Goal: Task Accomplishment & Management: Use online tool/utility

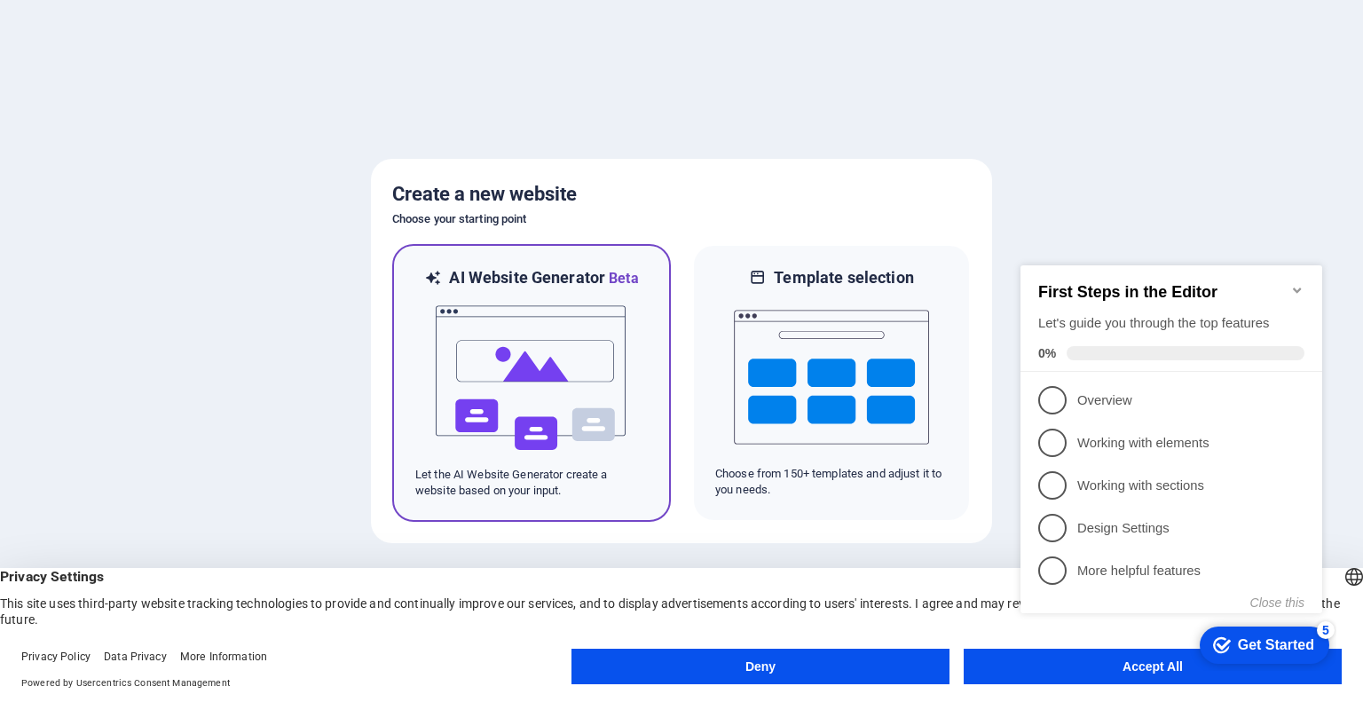
click at [548, 375] on img at bounding box center [531, 378] width 195 height 178
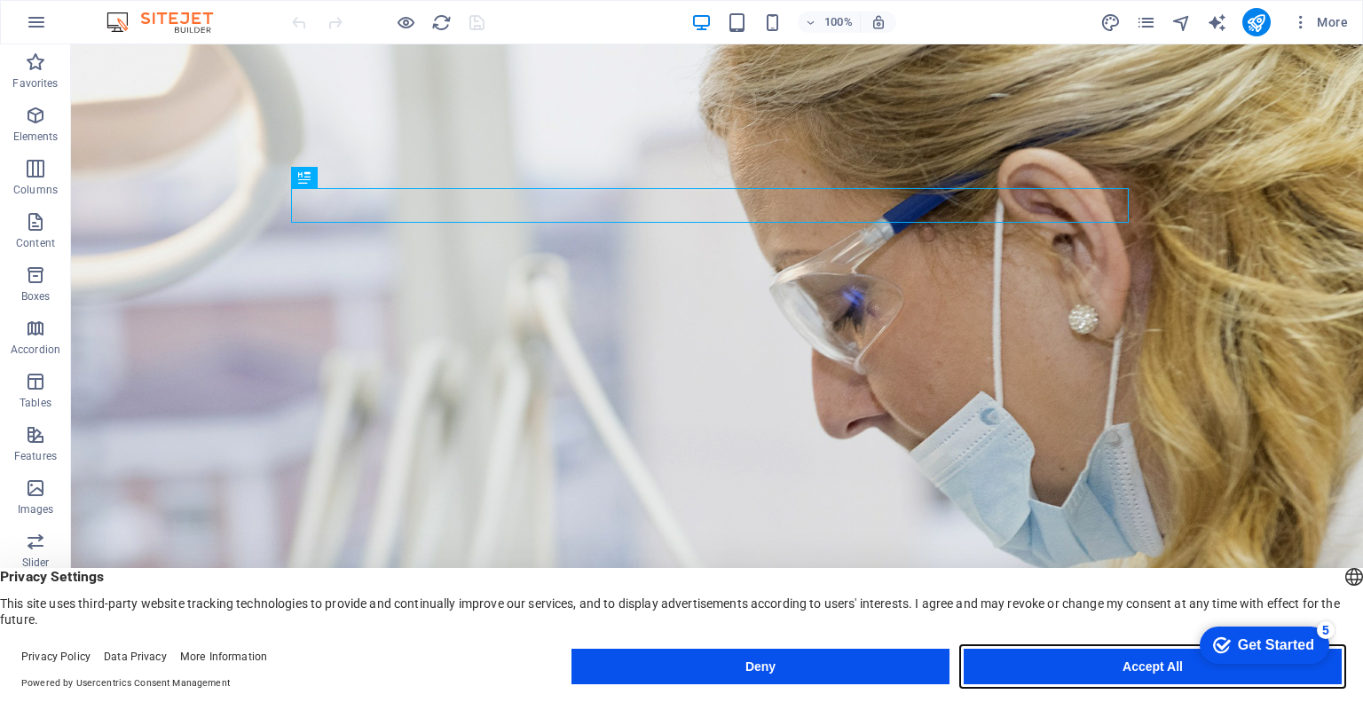
click at [1172, 662] on button "Accept All" at bounding box center [1153, 667] width 378 height 36
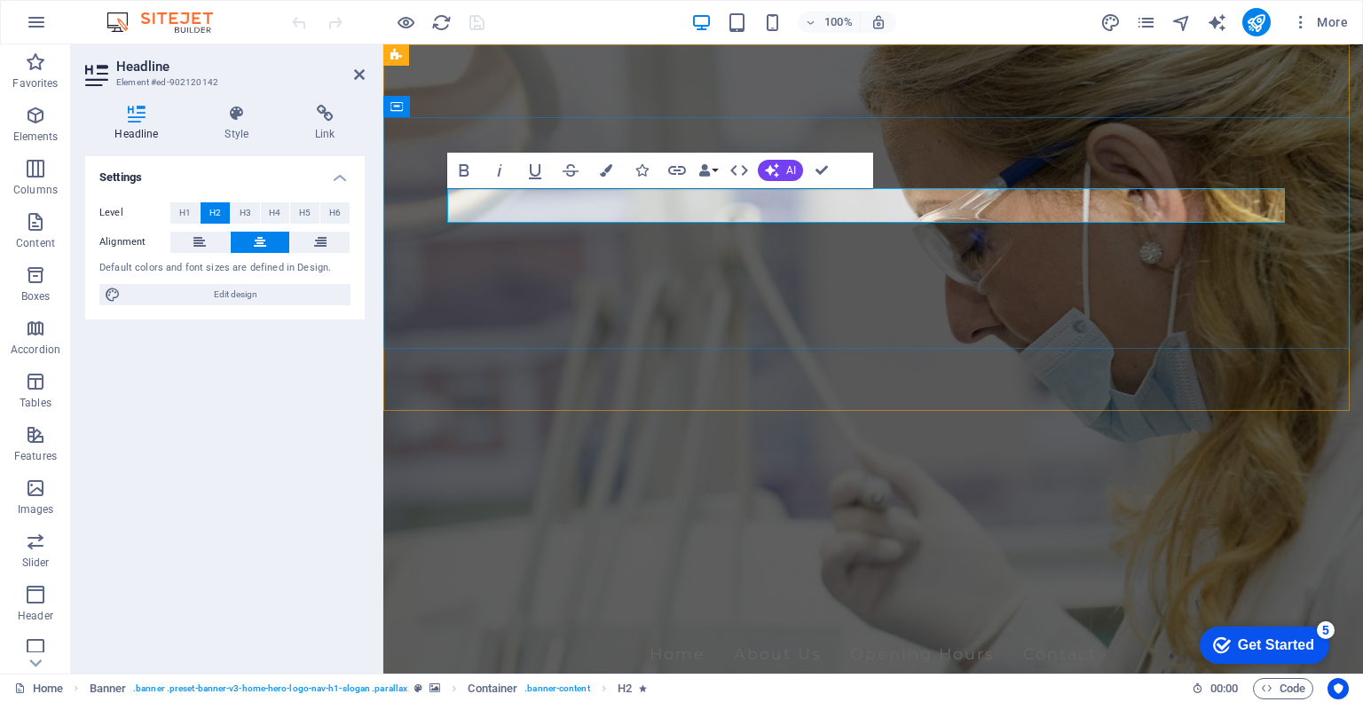
drag, startPoint x: 750, startPoint y: 201, endPoint x: 572, endPoint y: 201, distance: 178.4
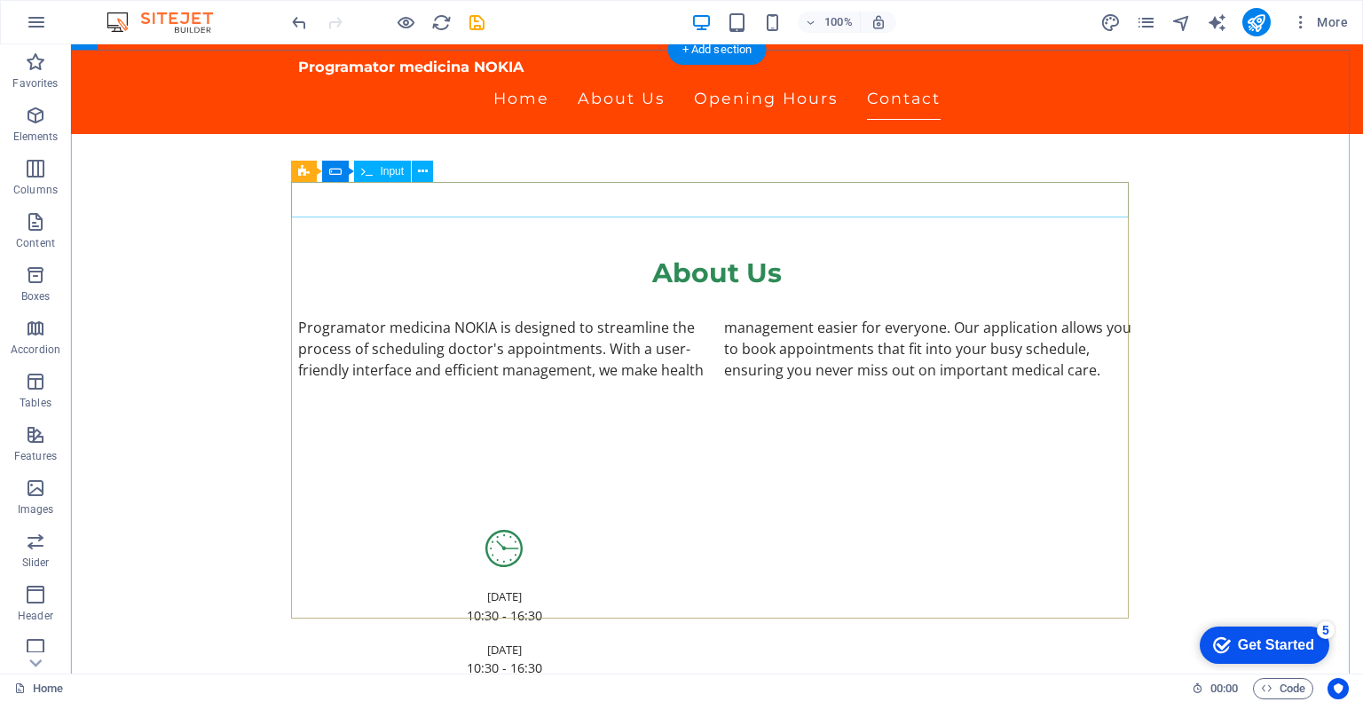
scroll to position [734, 0]
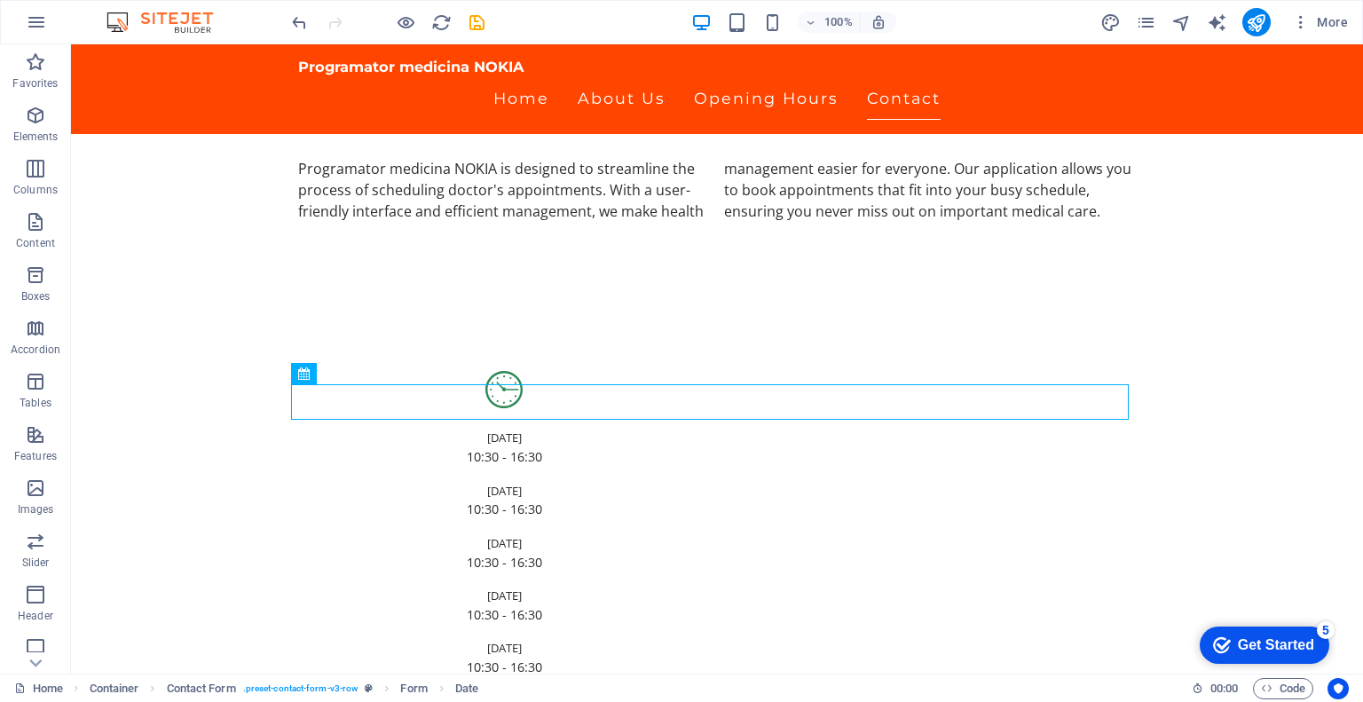
scroll to position [1089, 0]
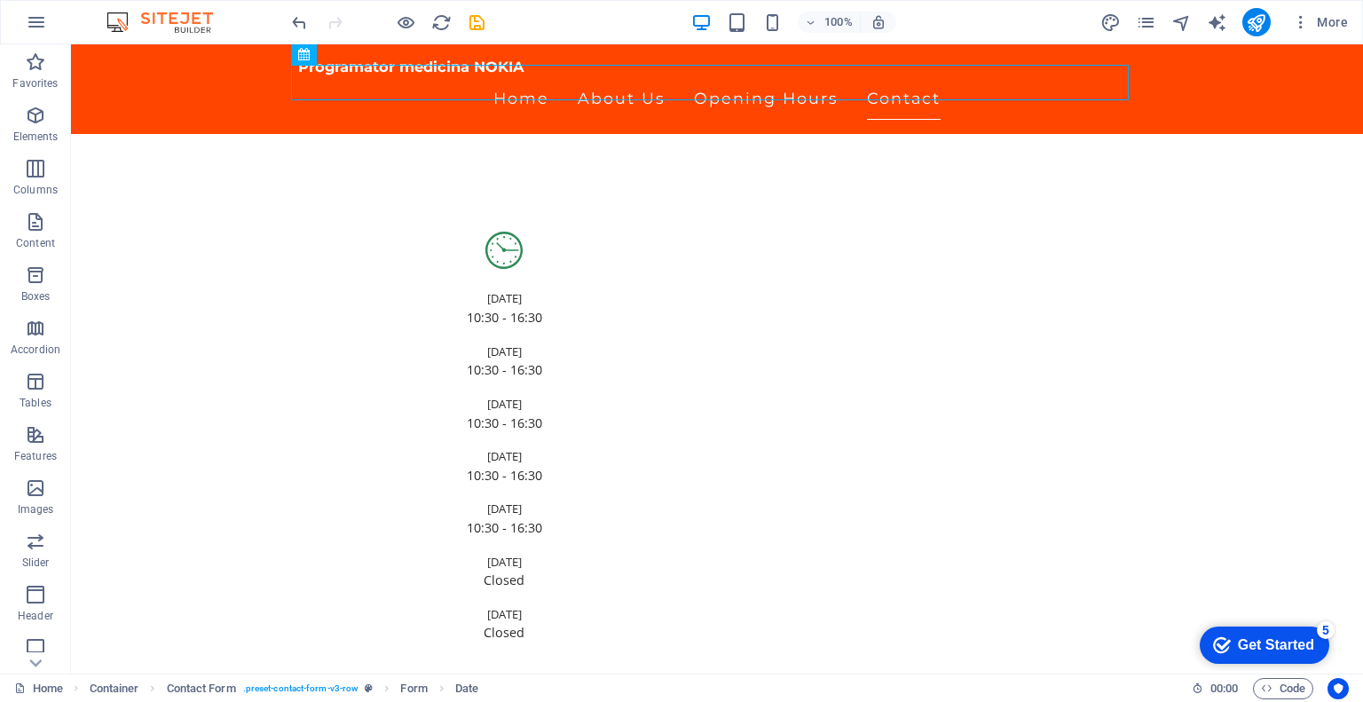
click at [1259, 638] on div "Get Started" at bounding box center [1276, 645] width 76 height 16
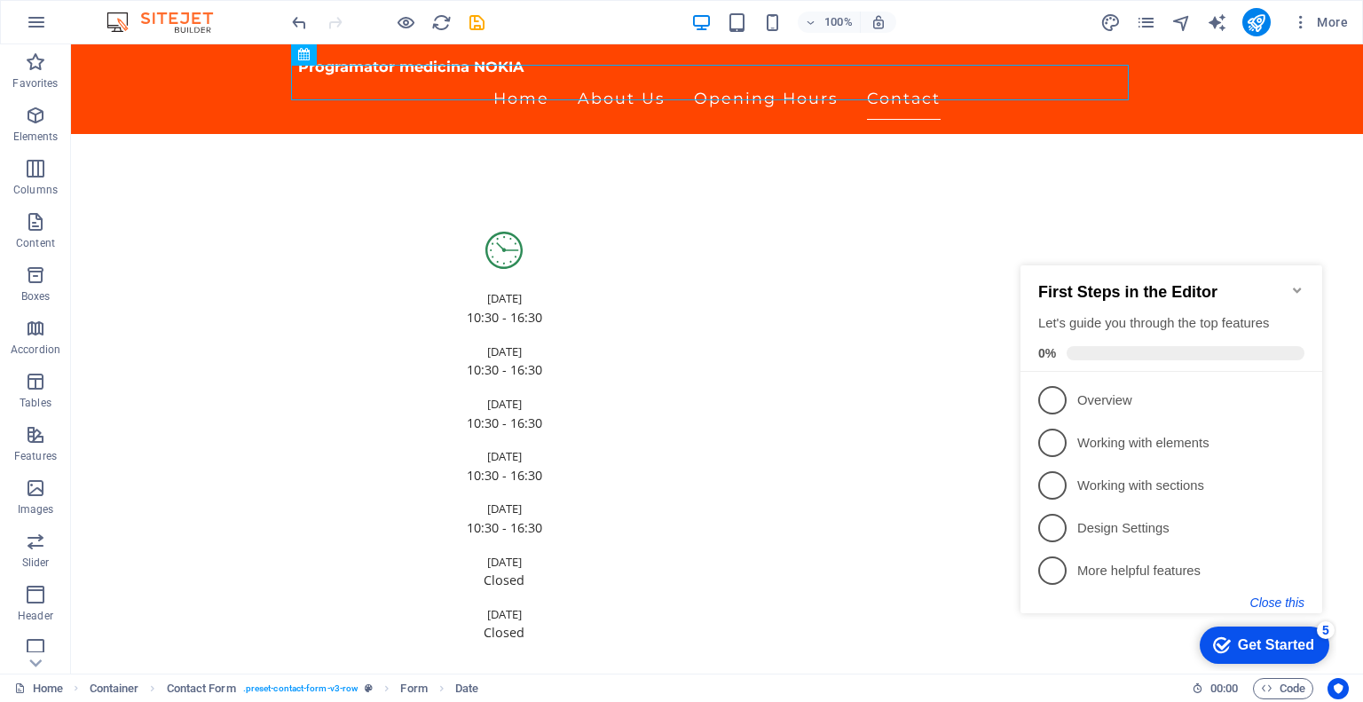
click at [1291, 603] on button "Close this" at bounding box center [1277, 603] width 54 height 14
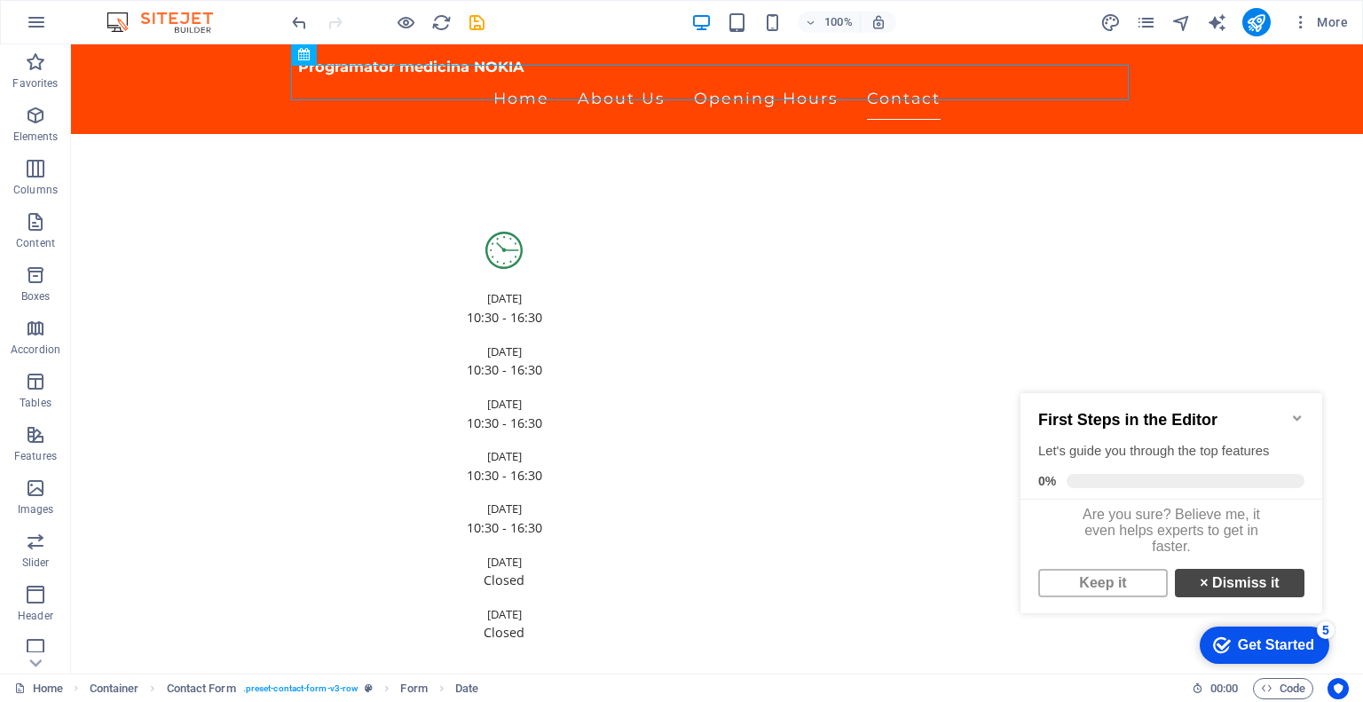
click at [1208, 597] on link "× Dismiss it" at bounding box center [1240, 583] width 130 height 28
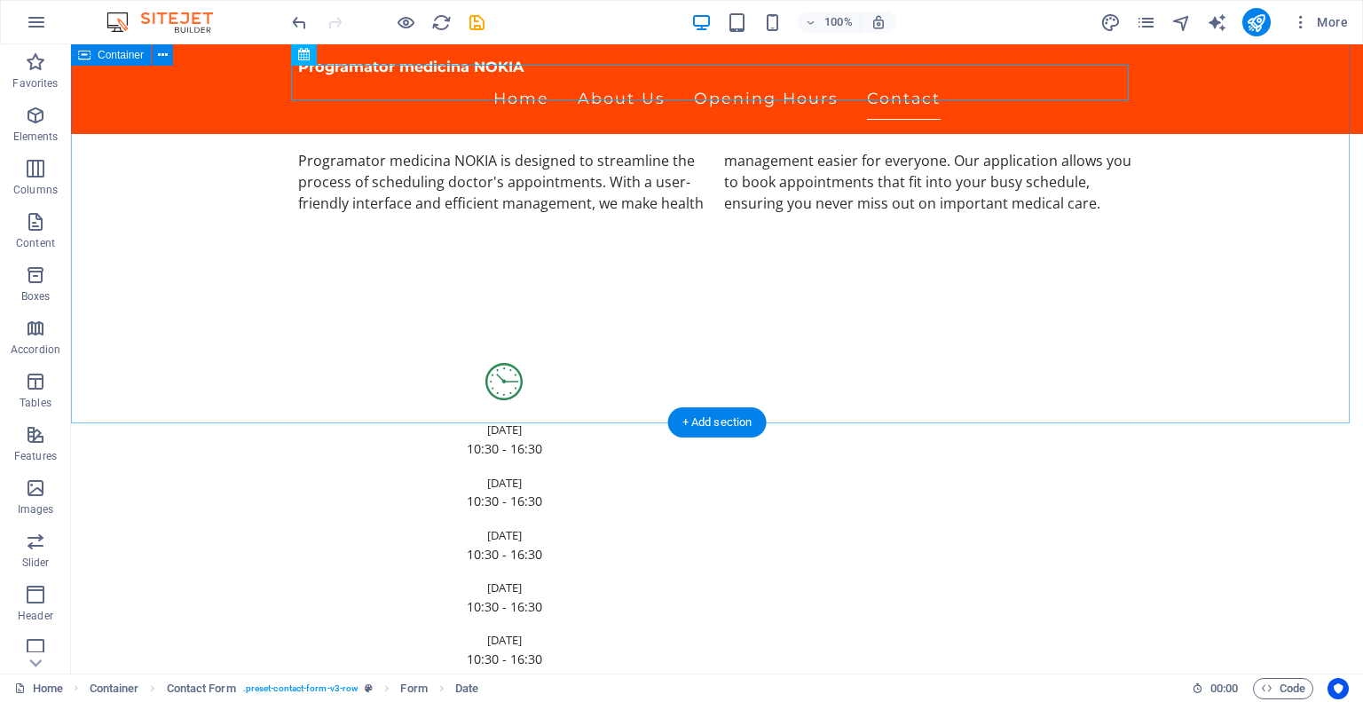
scroll to position [645, 0]
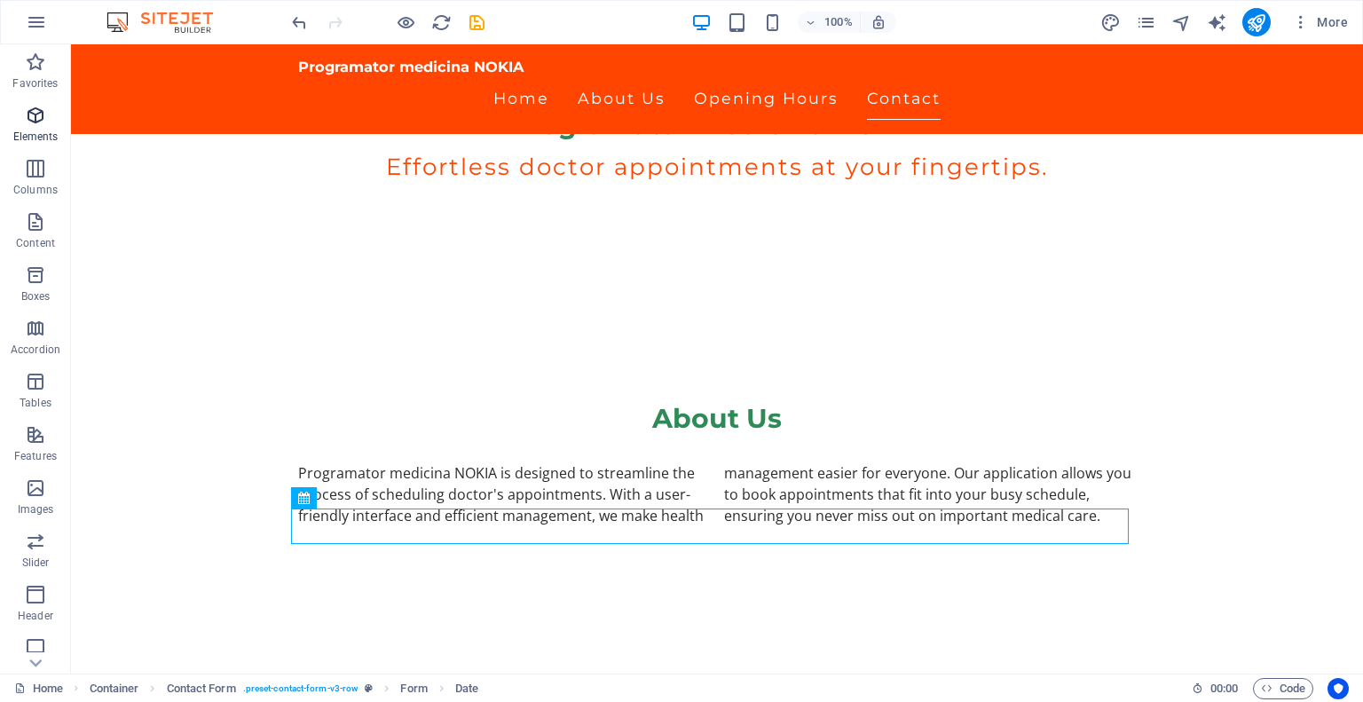
click at [39, 120] on icon "button" at bounding box center [35, 115] width 21 height 21
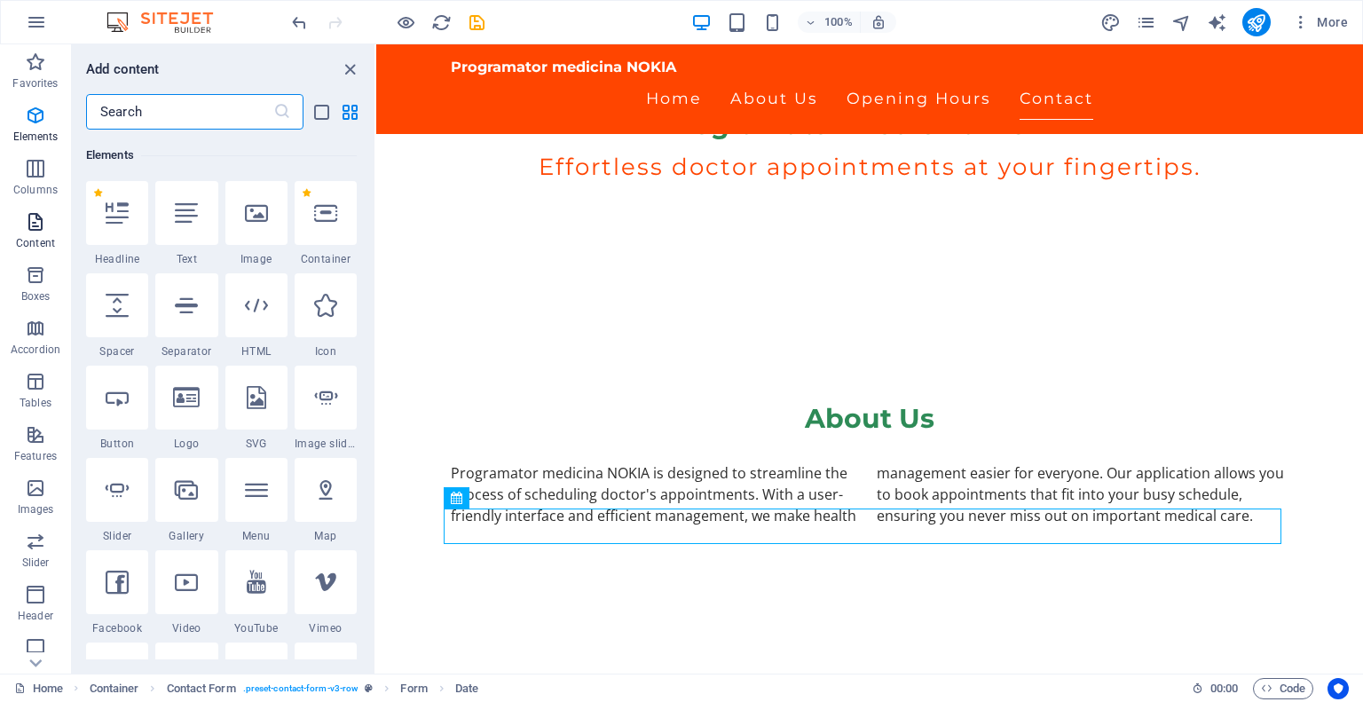
click at [30, 213] on icon "button" at bounding box center [35, 221] width 21 height 21
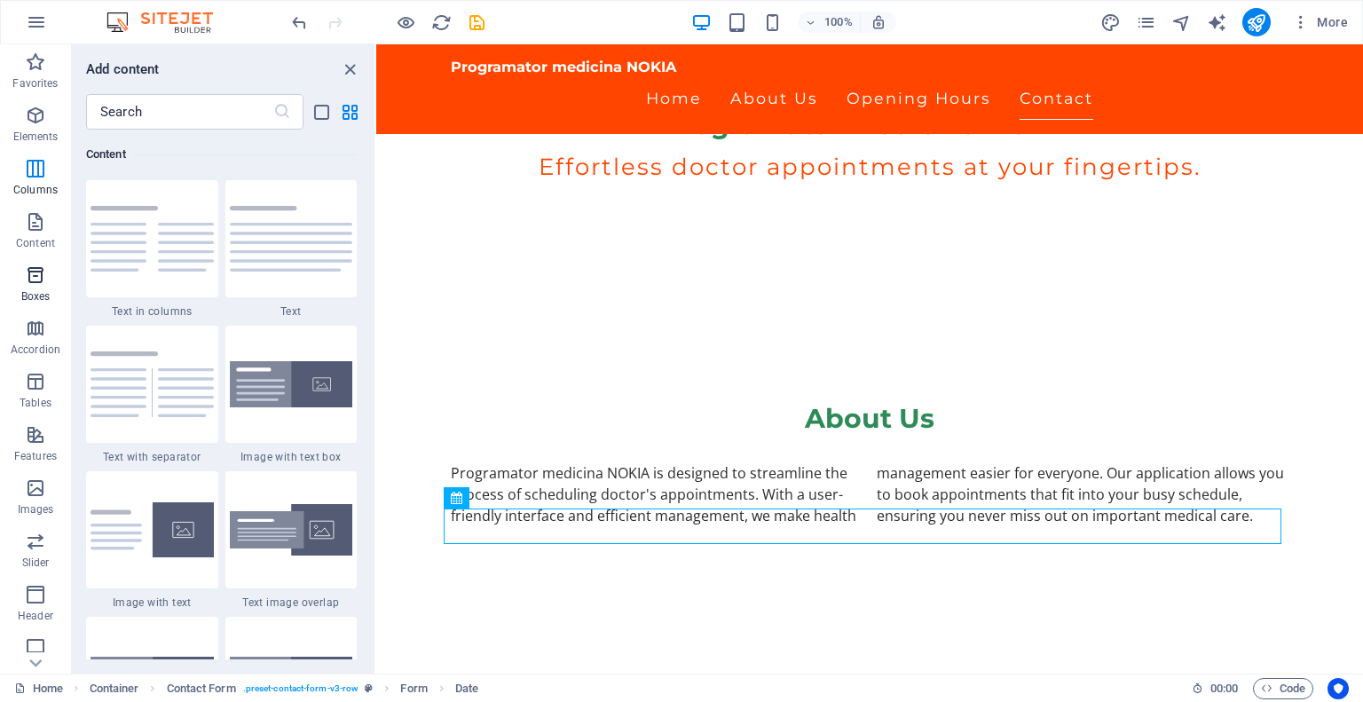
click at [29, 283] on icon "button" at bounding box center [35, 274] width 21 height 21
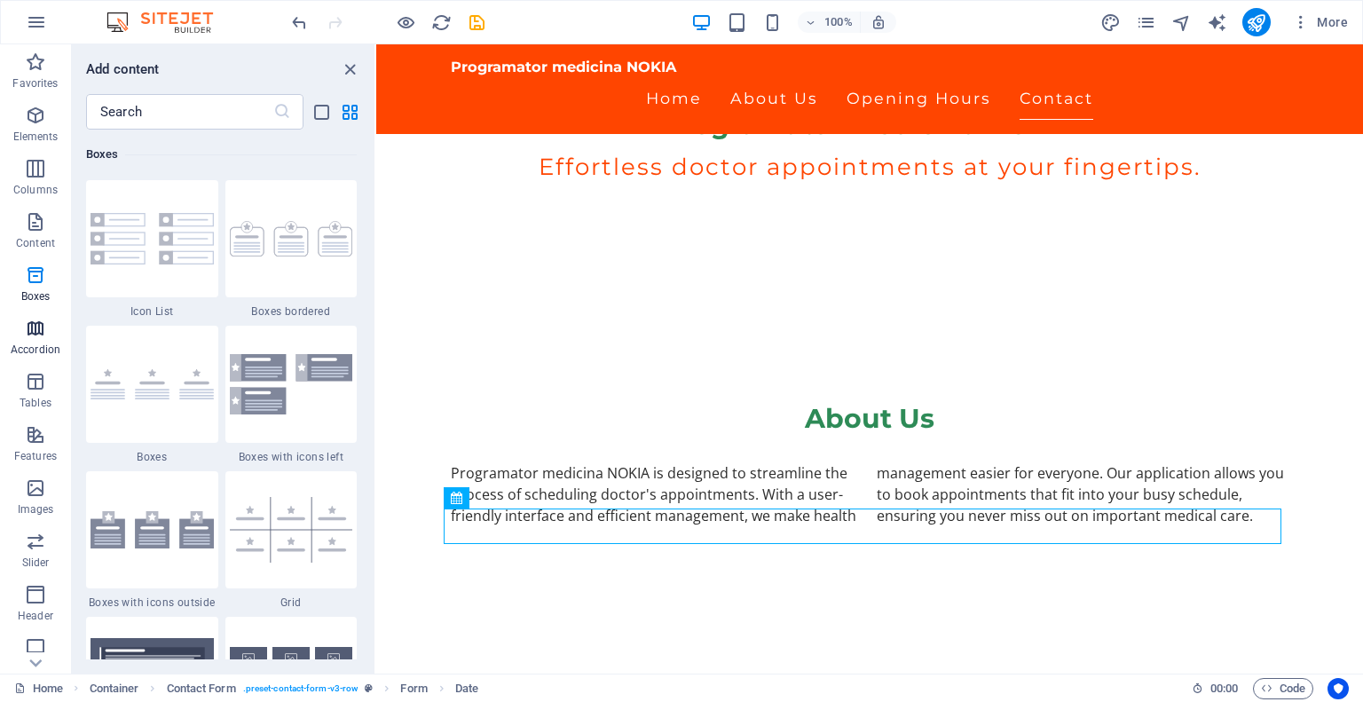
click at [23, 344] on p "Accordion" at bounding box center [36, 350] width 50 height 14
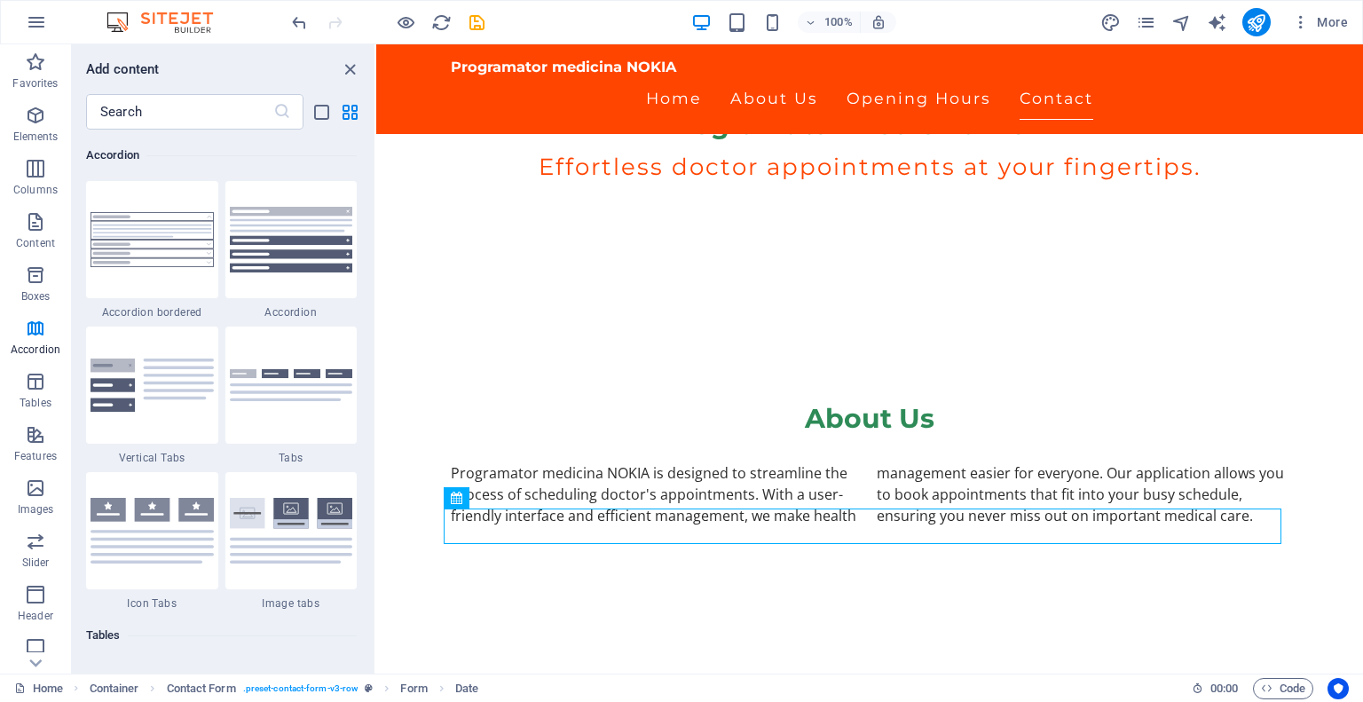
scroll to position [5666, 0]
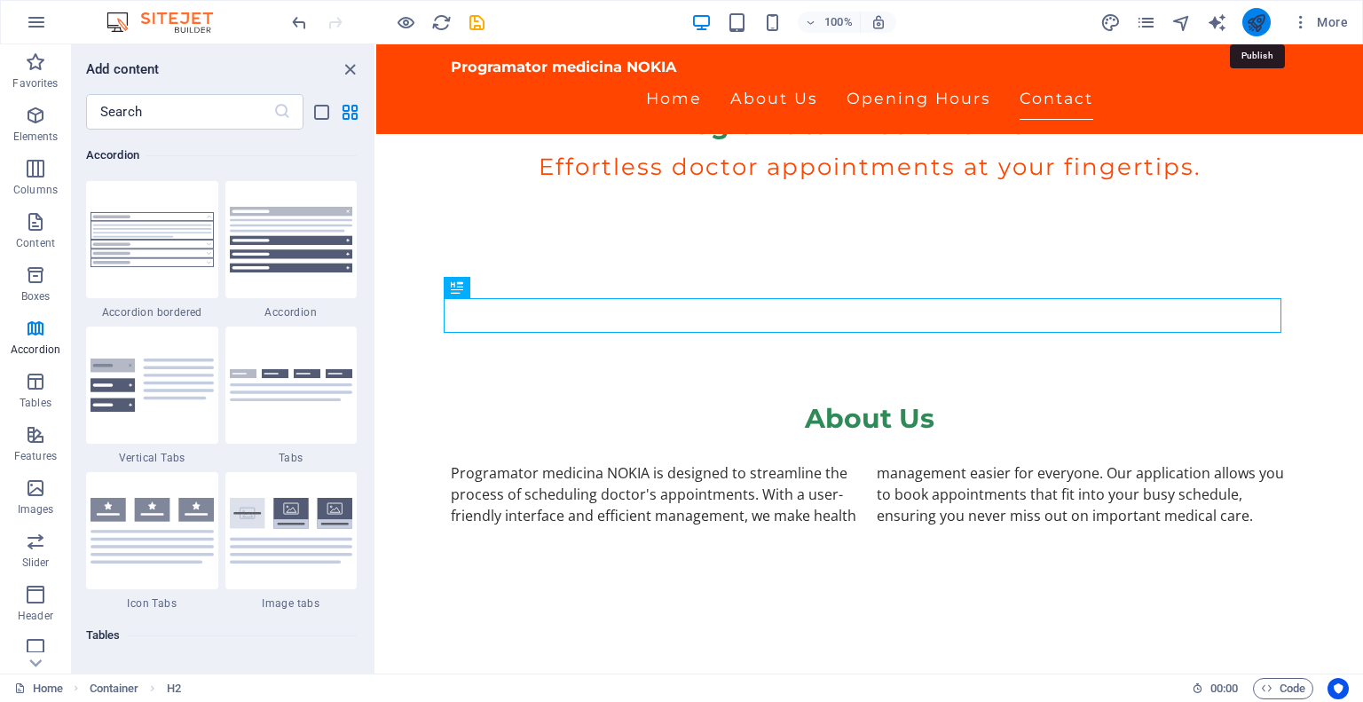
click at [1261, 17] on icon "publish" at bounding box center [1256, 22] width 20 height 20
